Goal: Information Seeking & Learning: Learn about a topic

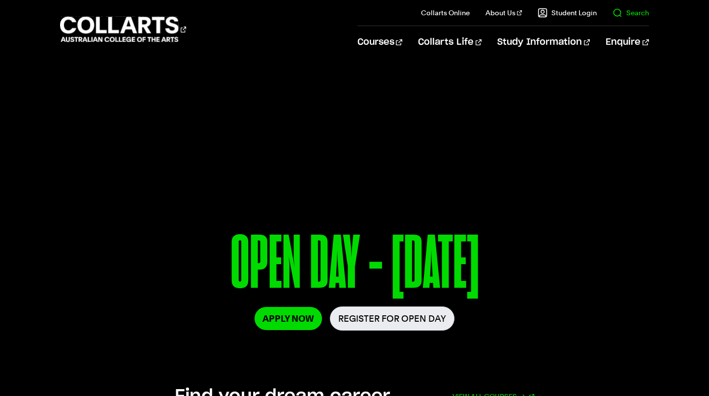
click at [622, 11] on link "Search" at bounding box center [630, 13] width 36 height 10
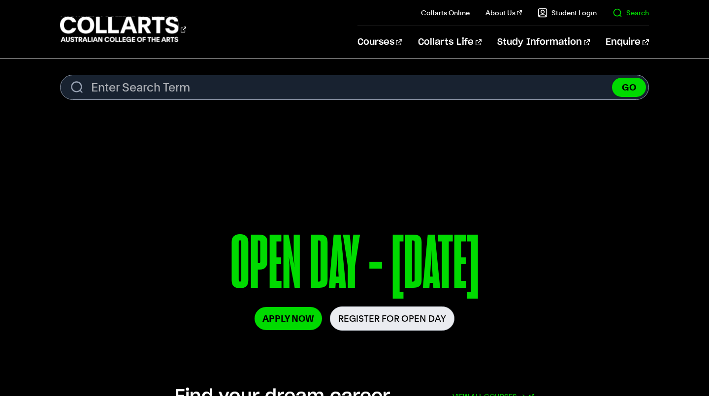
click at [623, 9] on link "Search" at bounding box center [630, 13] width 36 height 10
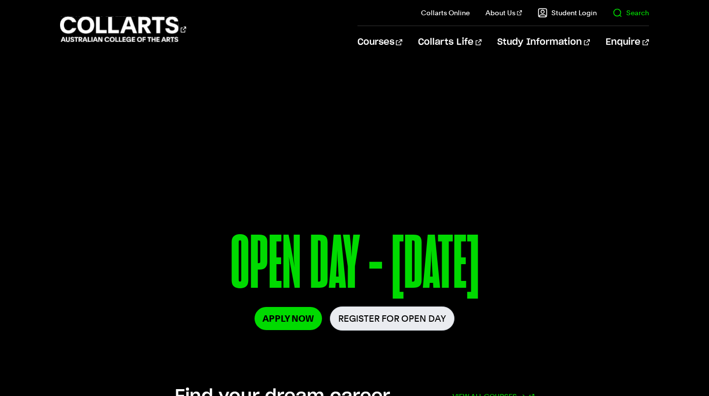
click at [623, 9] on link "Search" at bounding box center [630, 13] width 36 height 10
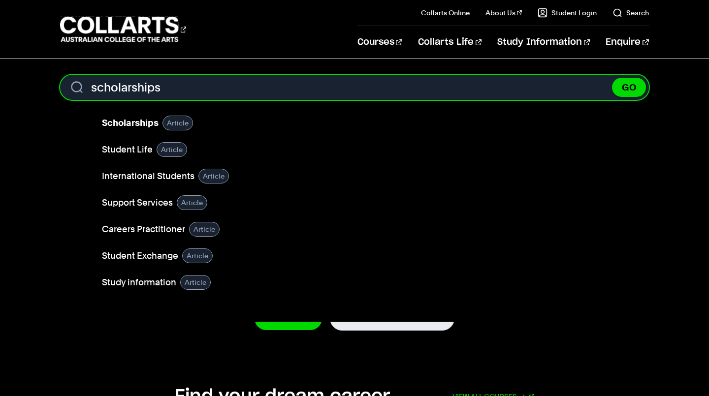
type input "scholarships"
click at [612, 78] on button "GO" at bounding box center [629, 87] width 34 height 19
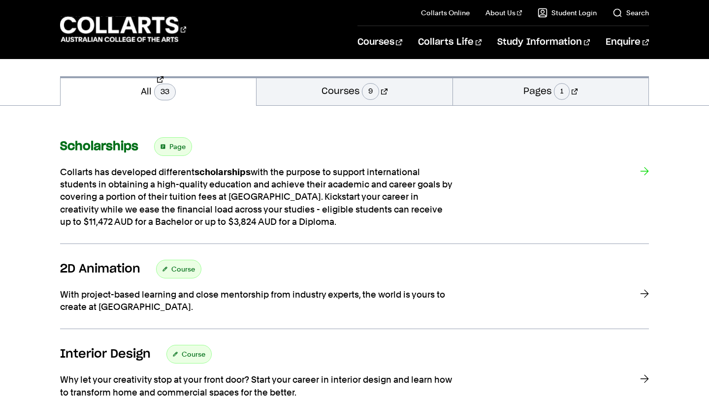
scroll to position [135, 0]
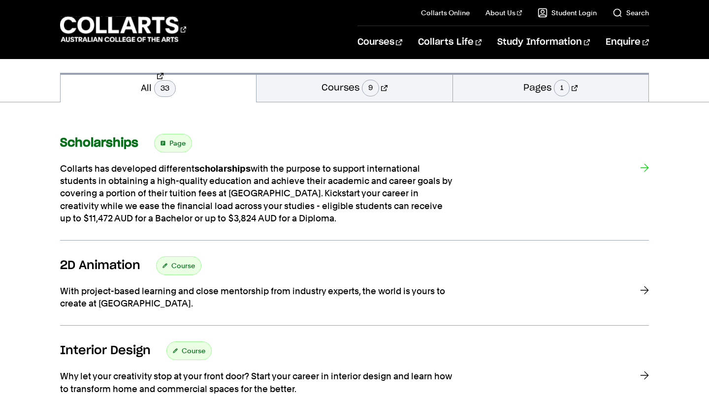
click at [180, 143] on span "Page" at bounding box center [177, 143] width 16 height 14
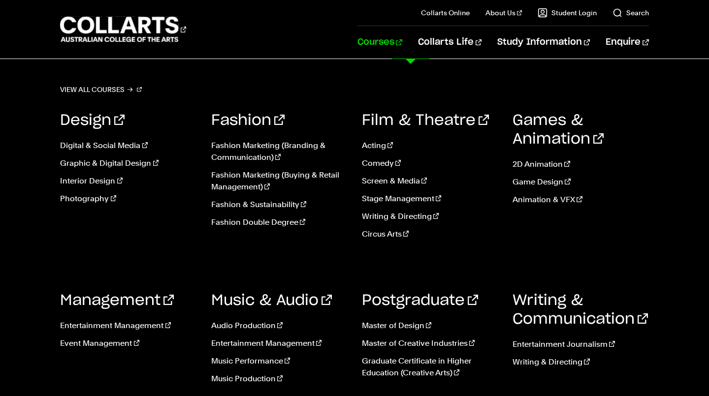
click at [402, 45] on link "Courses" at bounding box center [379, 42] width 45 height 32
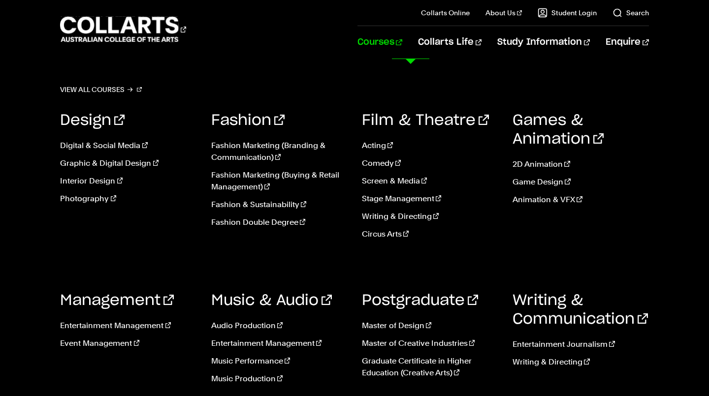
scroll to position [9, 0]
click at [394, 237] on link "Circus Arts" at bounding box center [430, 234] width 136 height 12
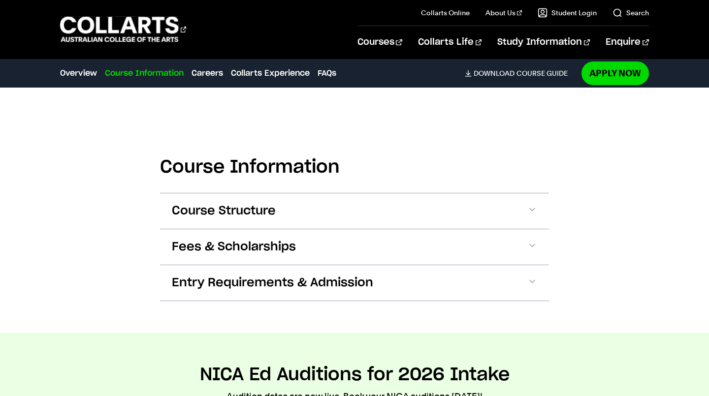
scroll to position [801, 0]
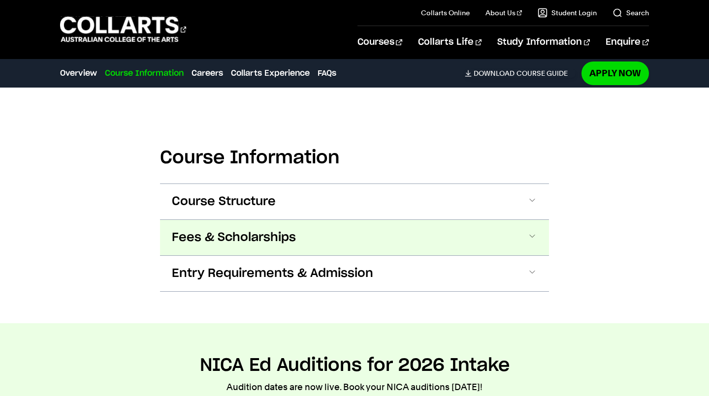
click at [284, 237] on span "Fees & Scholarships" at bounding box center [234, 238] width 124 height 16
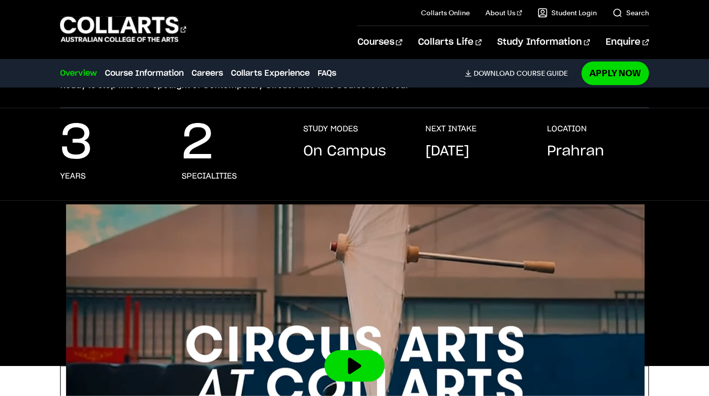
scroll to position [0, 0]
